Goal: Task Accomplishment & Management: Manage account settings

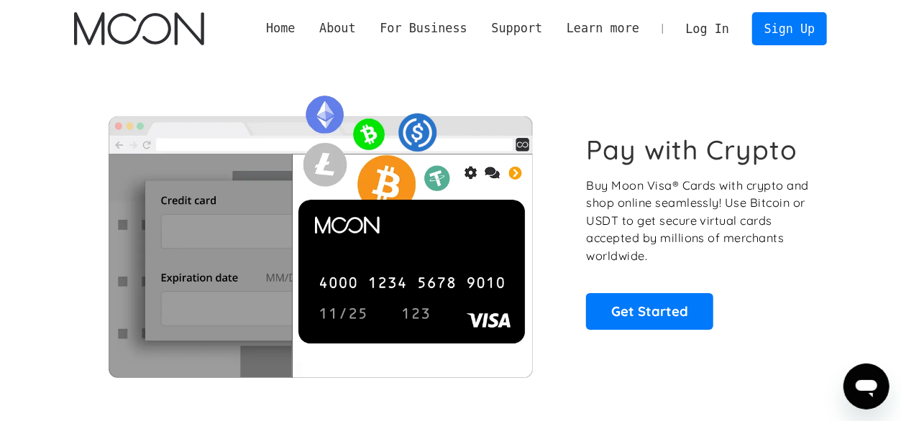
click at [718, 29] on link "Log In" at bounding box center [708, 29] width 68 height 32
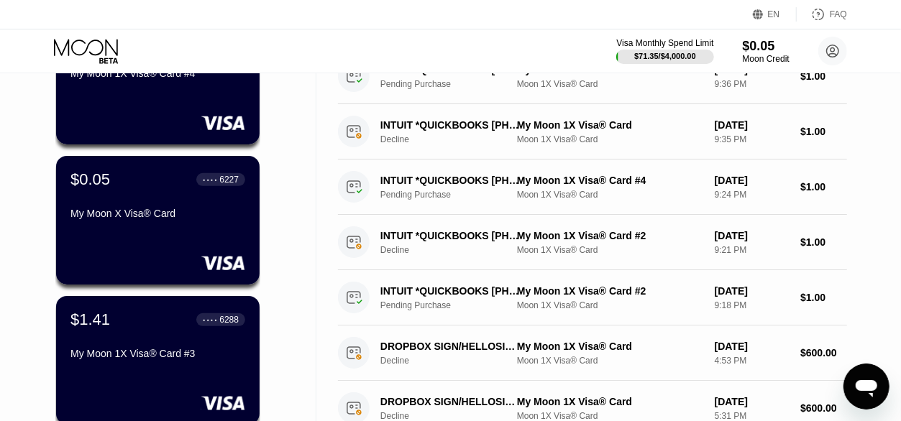
scroll to position [171, 0]
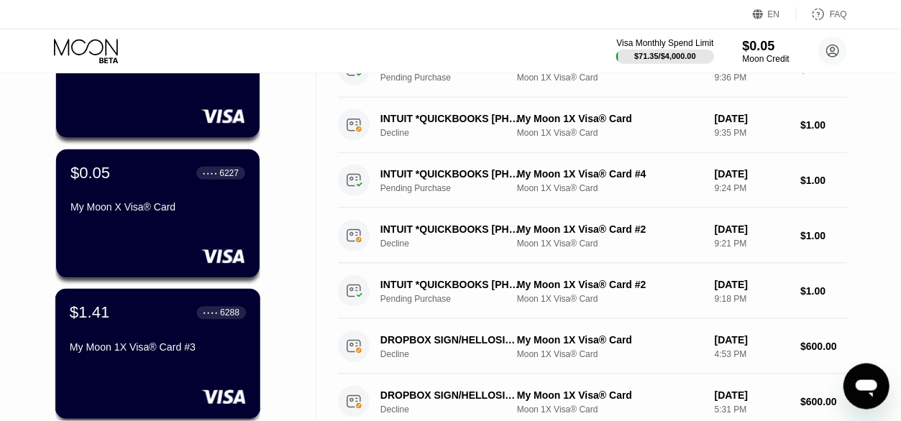
click at [157, 341] on div "$1.41 ● ● ● ● 6288 My Moon 1X Visa® Card #3" at bounding box center [158, 330] width 176 height 55
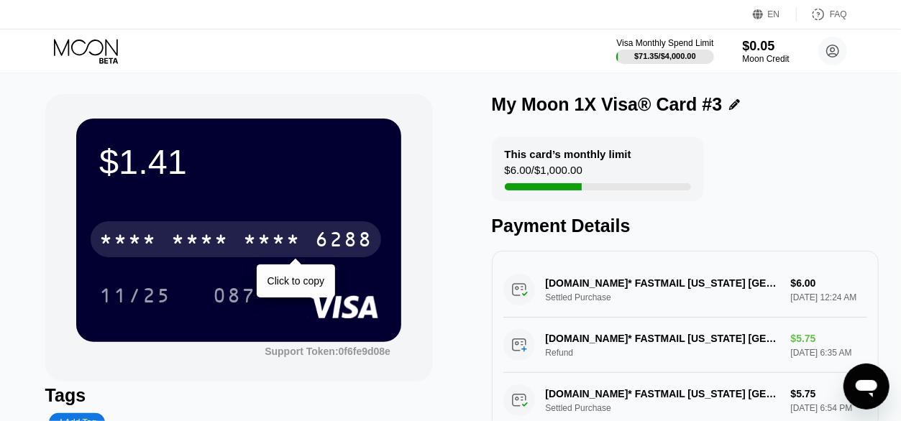
click at [268, 243] on div "* * * *" at bounding box center [272, 241] width 58 height 23
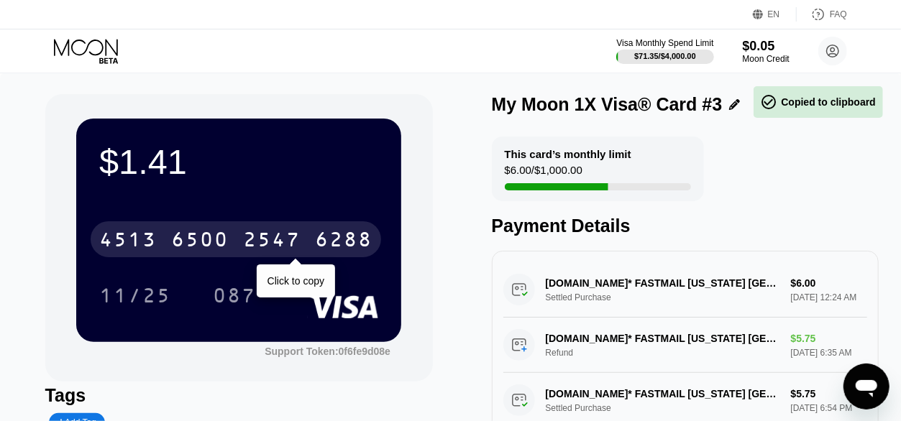
click at [275, 245] on div "2547" at bounding box center [272, 241] width 58 height 23
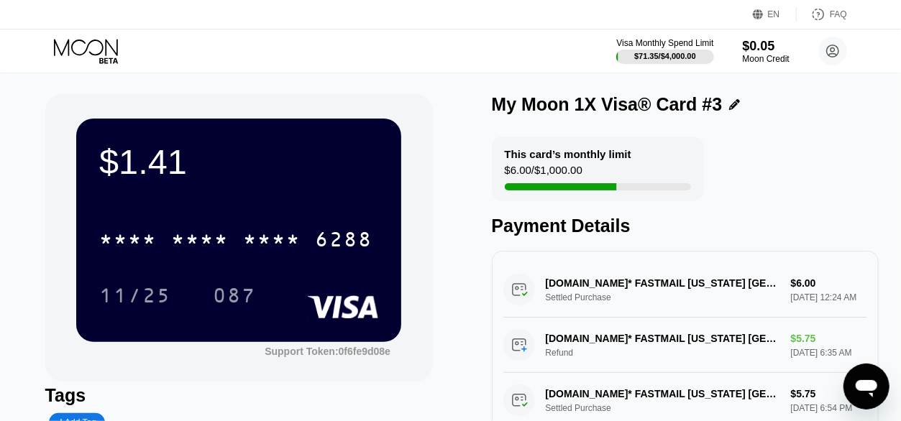
click at [572, 157] on div "This card’s monthly limit" at bounding box center [568, 154] width 127 height 12
